Goal: Check status: Check status

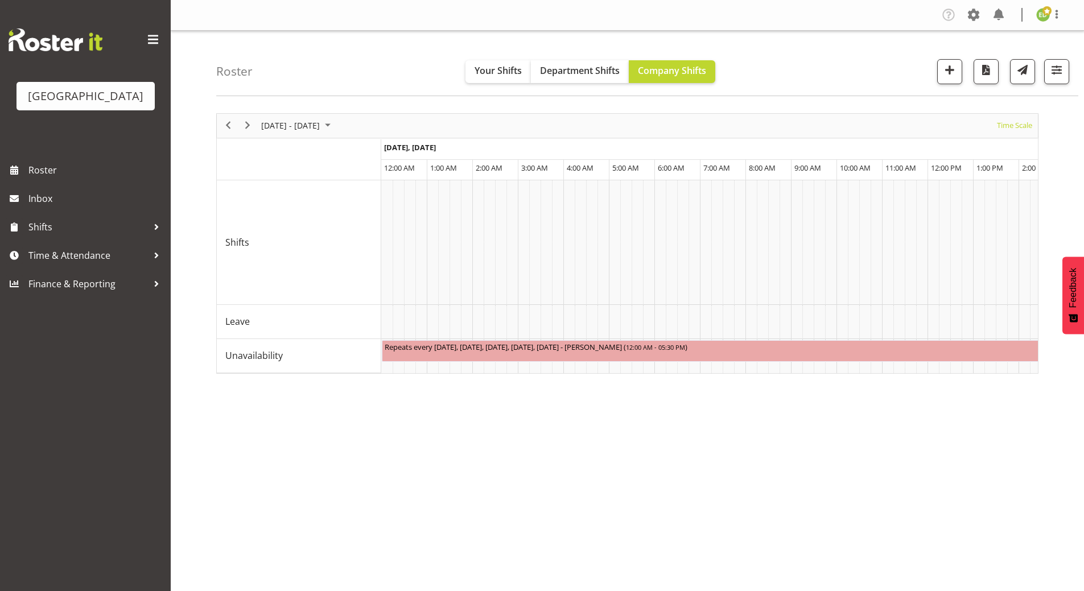
scroll to position [0, 4782]
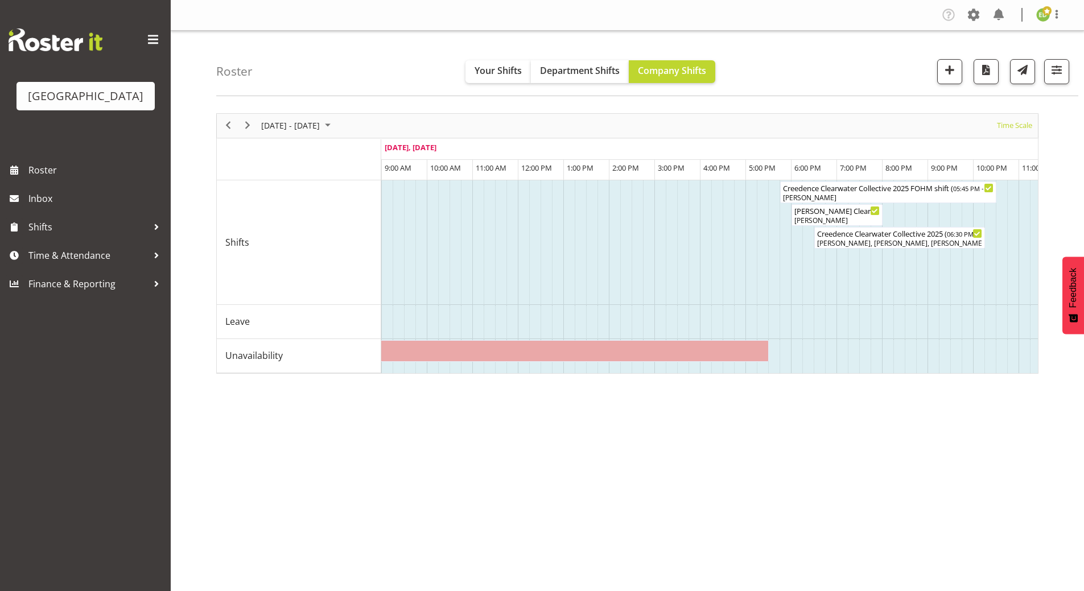
click at [338, 129] on div "[DATE] - [DATE]" at bounding box center [297, 126] width 80 height 24
click at [298, 271] on span "26" at bounding box center [291, 270] width 17 height 17
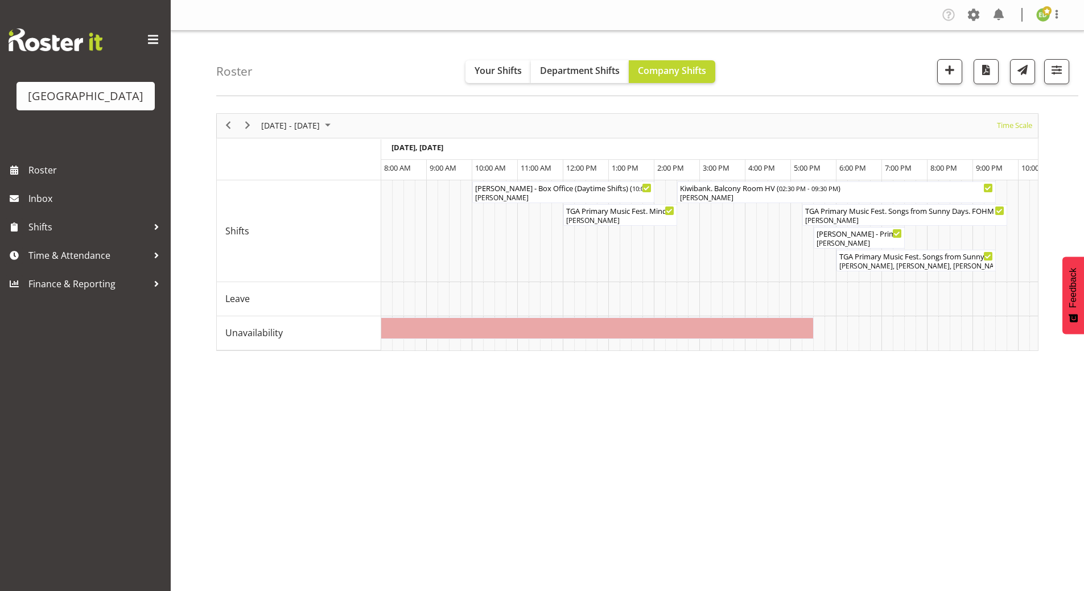
scroll to position [0, 1465]
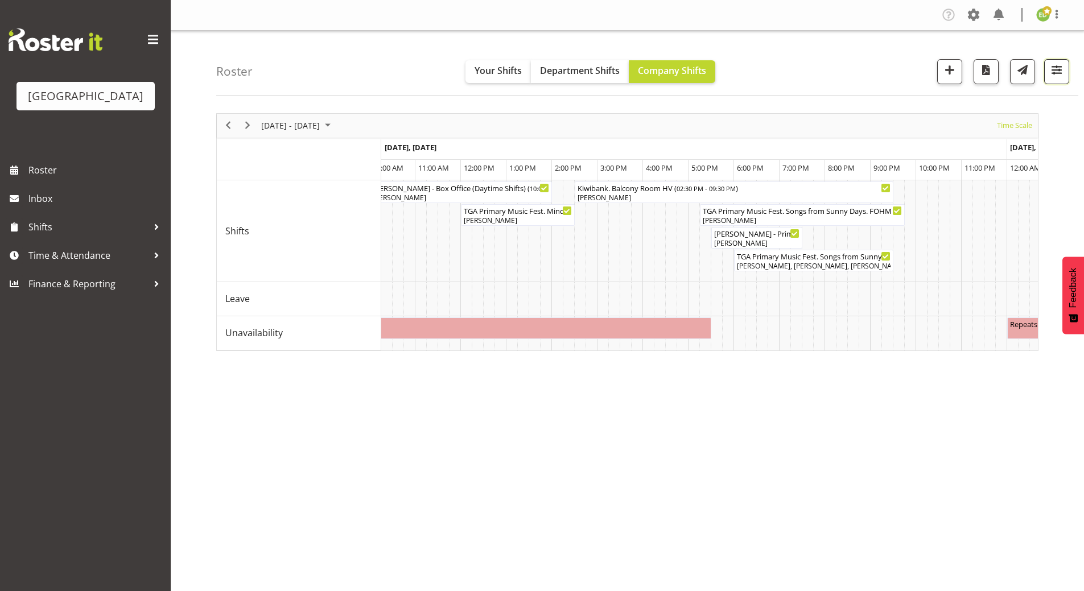
click at [1055, 75] on span "button" at bounding box center [1057, 70] width 15 height 15
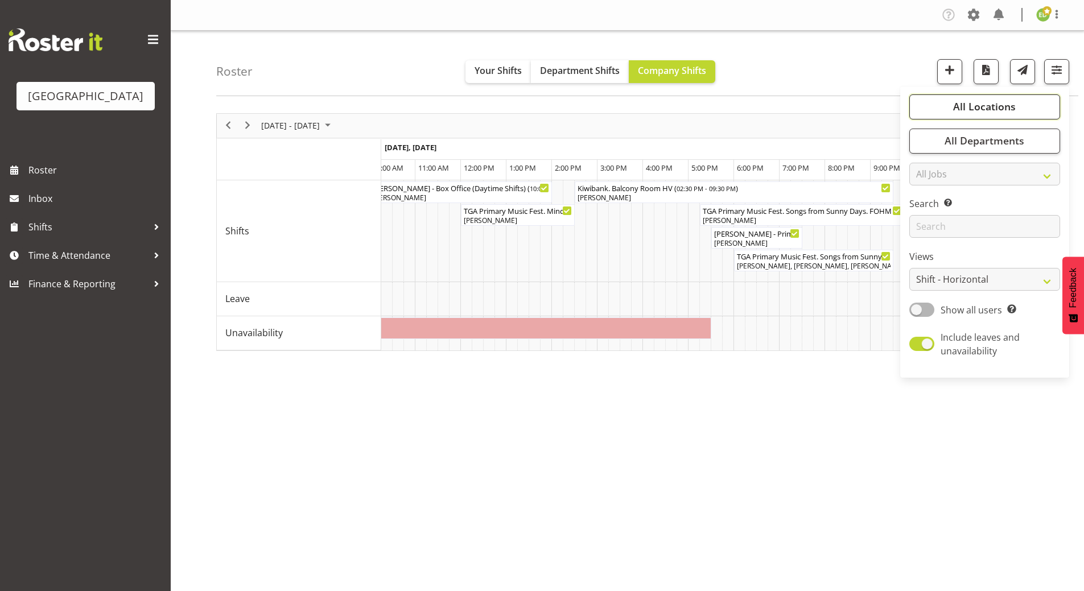
click at [944, 110] on button "All Locations" at bounding box center [985, 106] width 151 height 25
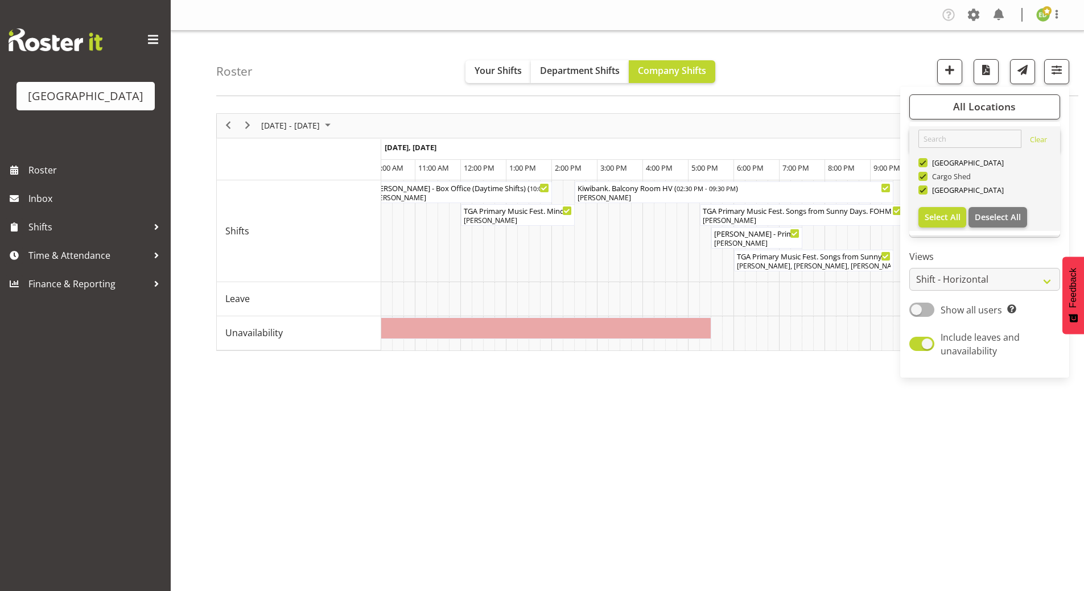
click at [927, 175] on span at bounding box center [923, 176] width 9 height 9
click at [926, 175] on input "Cargo Shed" at bounding box center [922, 175] width 7 height 7
checkbox input "false"
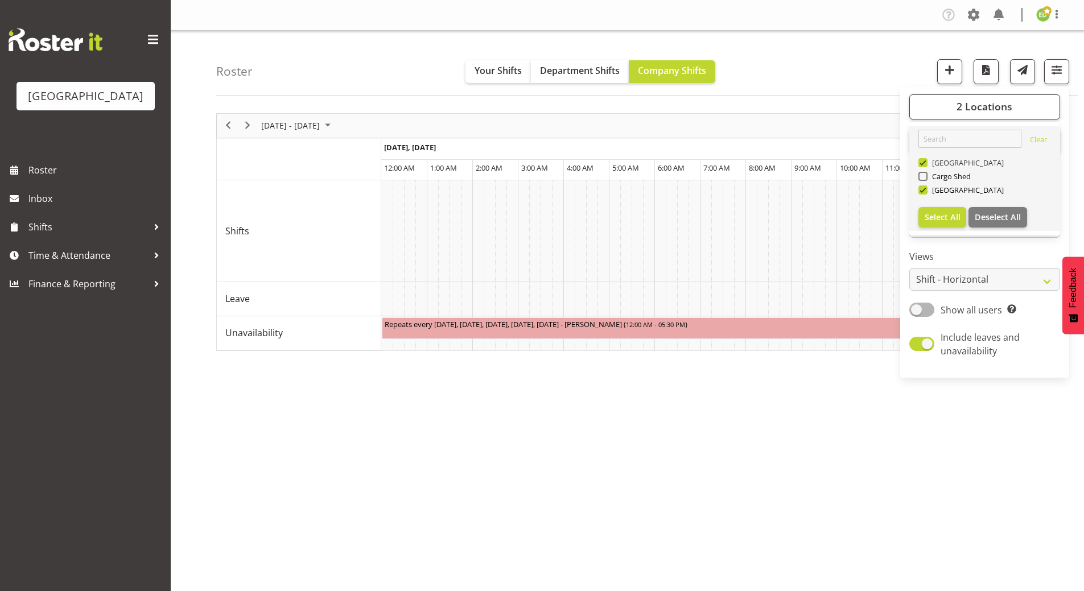
click at [923, 161] on span at bounding box center [923, 162] width 9 height 9
click at [923, 161] on input "[GEOGRAPHIC_DATA]" at bounding box center [922, 162] width 7 height 7
checkbox input "false"
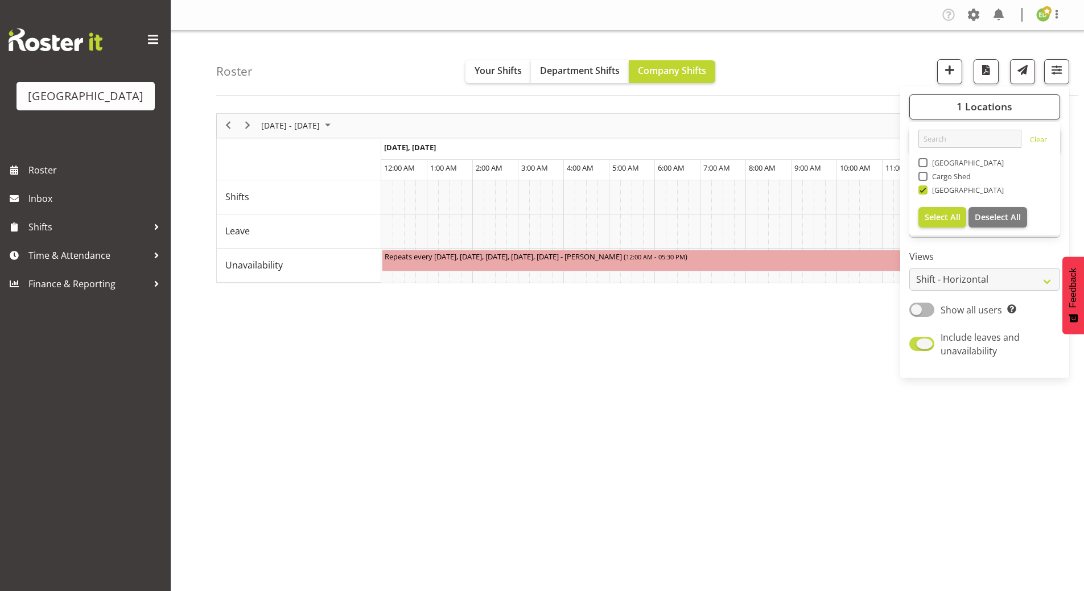
click at [911, 348] on span at bounding box center [922, 344] width 25 height 14
click at [911, 348] on input "Include leaves and unavailability" at bounding box center [913, 343] width 7 height 7
checkbox input "false"
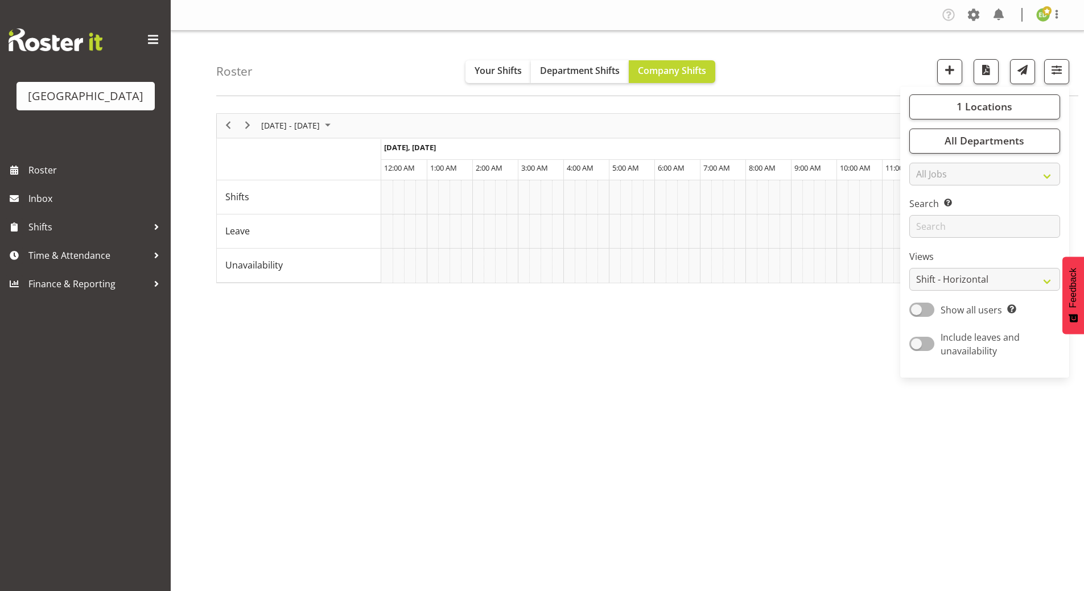
click at [795, 338] on div "[DATE] - [DATE] [DATE] Timeline Day Timeline Week Timeline Fortnight Timeline M…" at bounding box center [650, 332] width 868 height 455
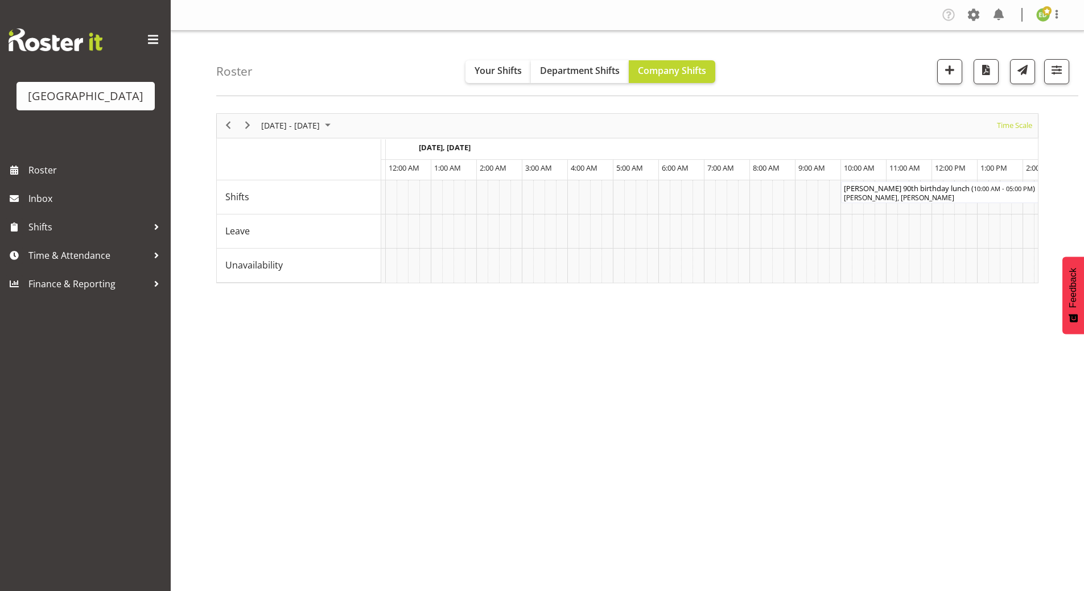
scroll to position [0, 5379]
